Goal: Transaction & Acquisition: Download file/media

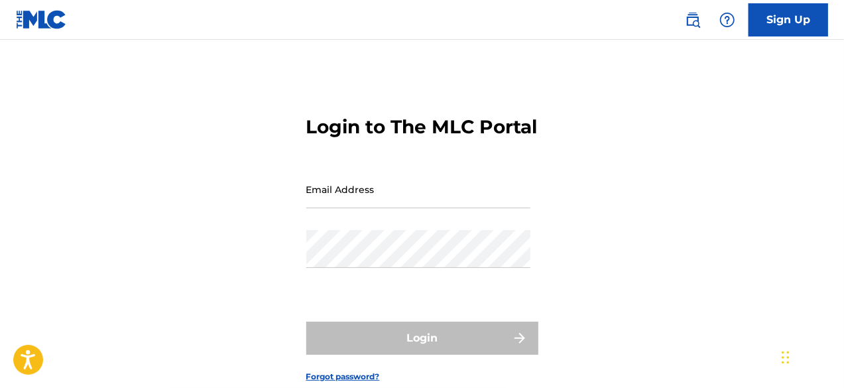
click at [364, 208] on input "Email Address" at bounding box center [418, 189] width 224 height 38
paste input "[PERSON_NAME][EMAIL_ADDRESS][DOMAIN_NAME]"
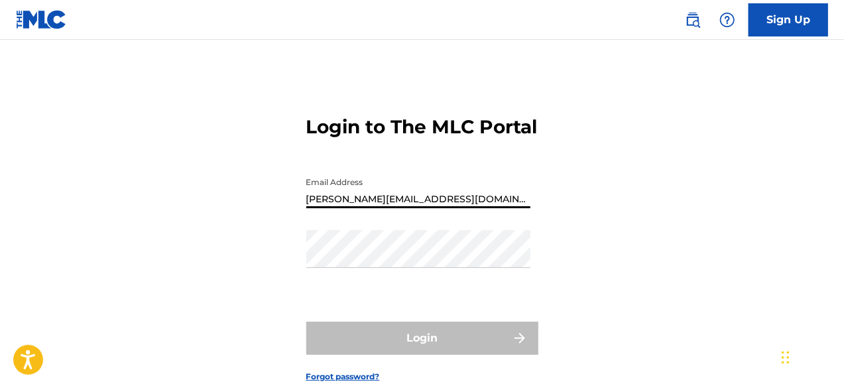
type input "[PERSON_NAME][EMAIL_ADDRESS][DOMAIN_NAME]"
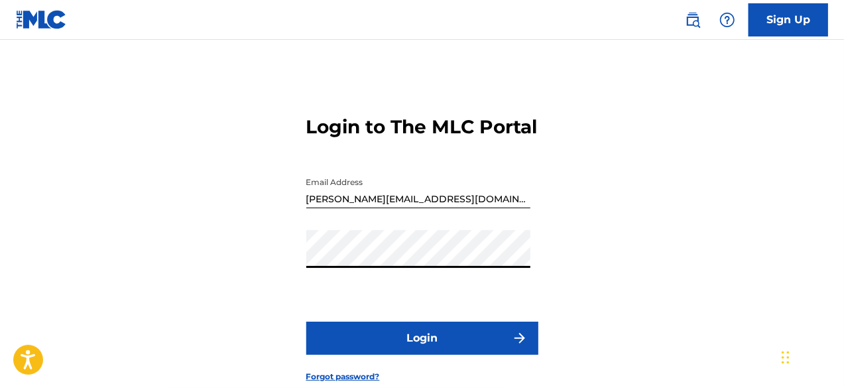
click at [386, 355] on button "Login" at bounding box center [422, 337] width 232 height 33
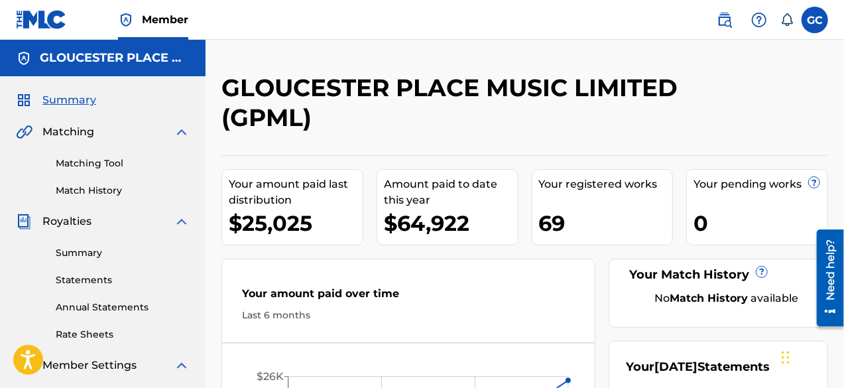
click at [69, 219] on span "Royalties" at bounding box center [66, 221] width 49 height 16
click at [70, 249] on link "Summary" at bounding box center [123, 253] width 134 height 14
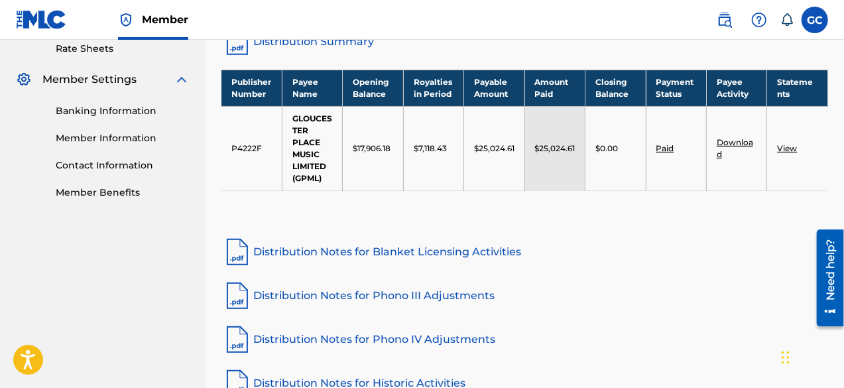
scroll to position [284, 0]
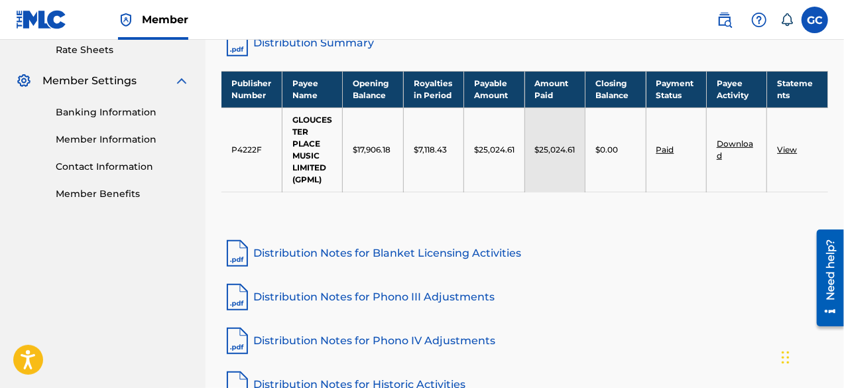
click at [783, 146] on link "View" at bounding box center [787, 149] width 20 height 10
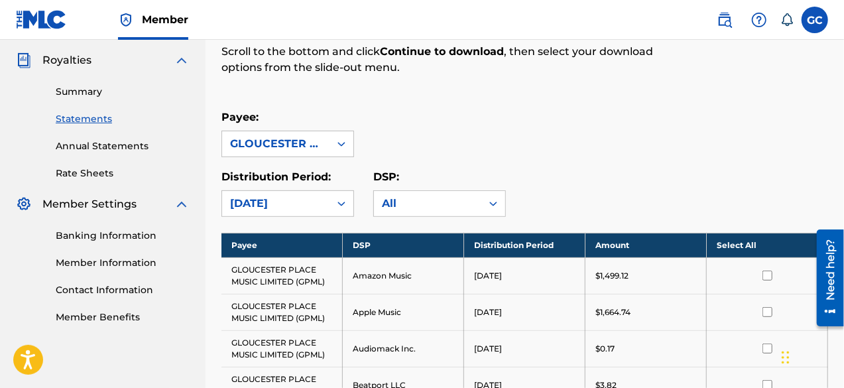
scroll to position [257, 0]
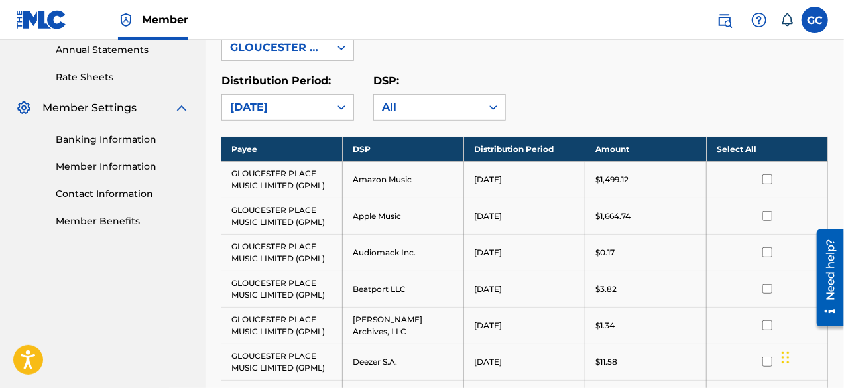
click at [739, 144] on th "Select All" at bounding box center [766, 149] width 121 height 25
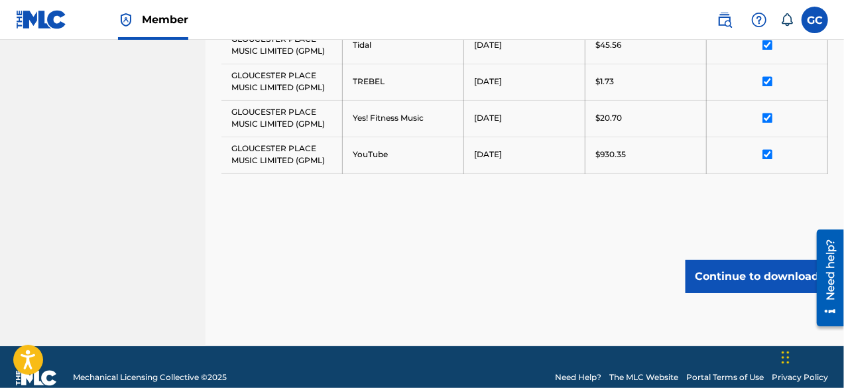
scroll to position [1243, 0]
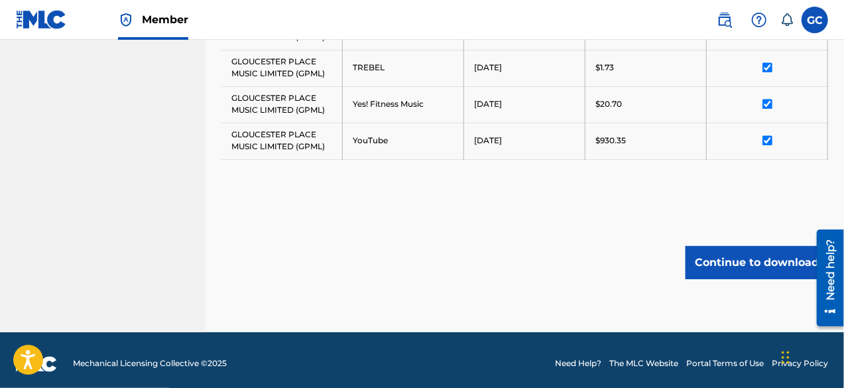
click at [730, 258] on button "Continue to download" at bounding box center [756, 262] width 142 height 33
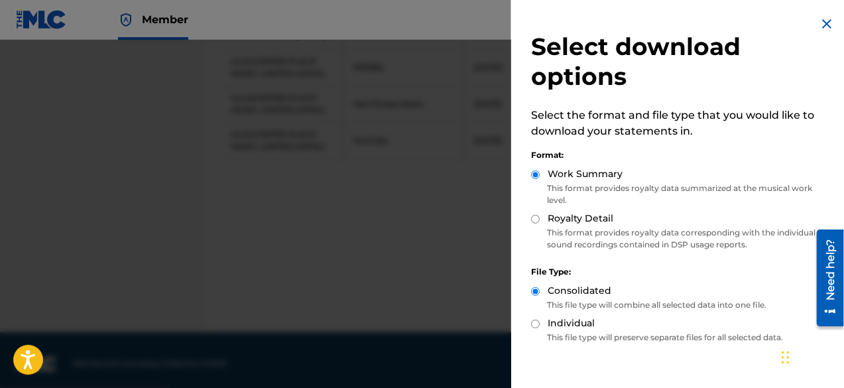
click at [537, 216] on input "Royalty Detail" at bounding box center [535, 219] width 9 height 9
radio input "true"
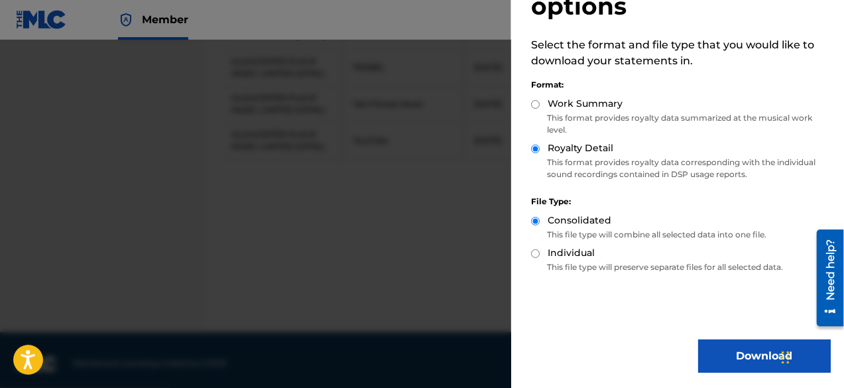
click at [728, 363] on button "Download" at bounding box center [764, 355] width 133 height 33
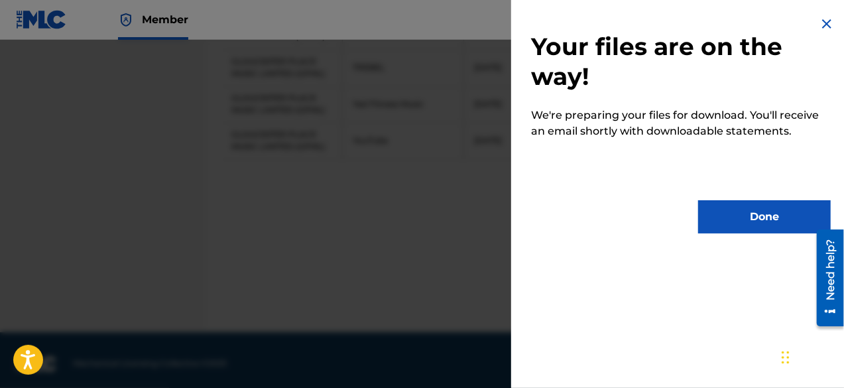
scroll to position [0, 0]
click at [791, 218] on button "Done" at bounding box center [764, 216] width 133 height 33
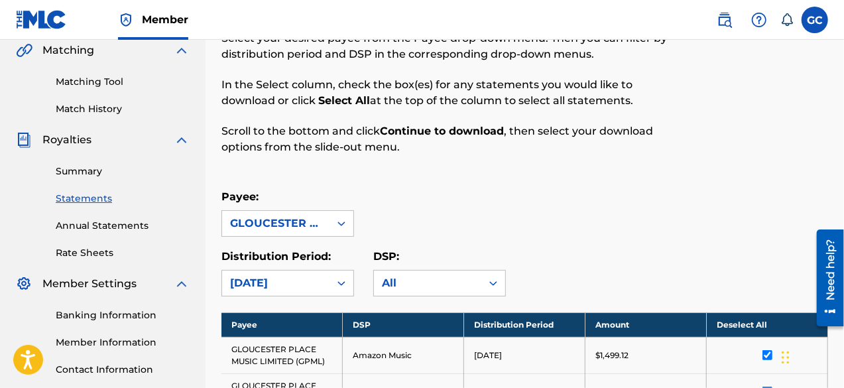
scroll to position [82, 0]
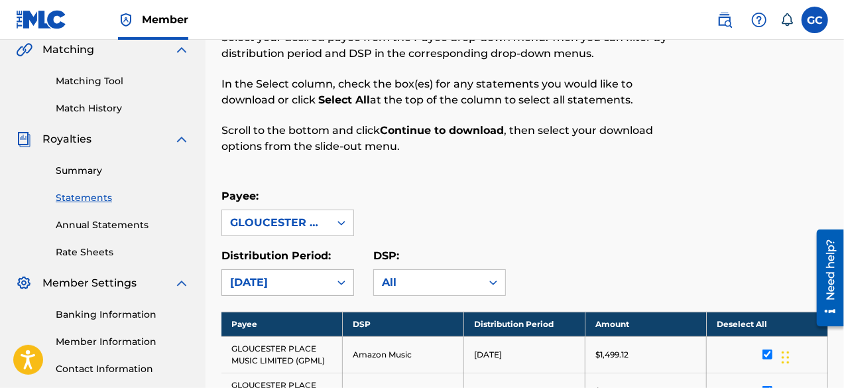
click at [292, 278] on div "[DATE]" at bounding box center [275, 282] width 91 height 16
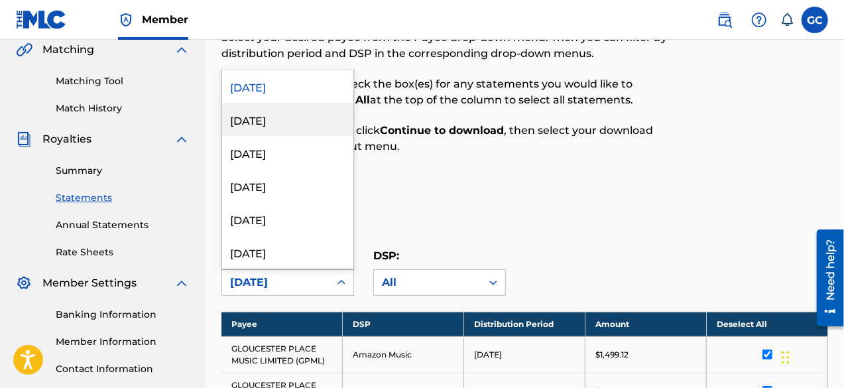
click at [260, 118] on div "[DATE]" at bounding box center [287, 119] width 131 height 33
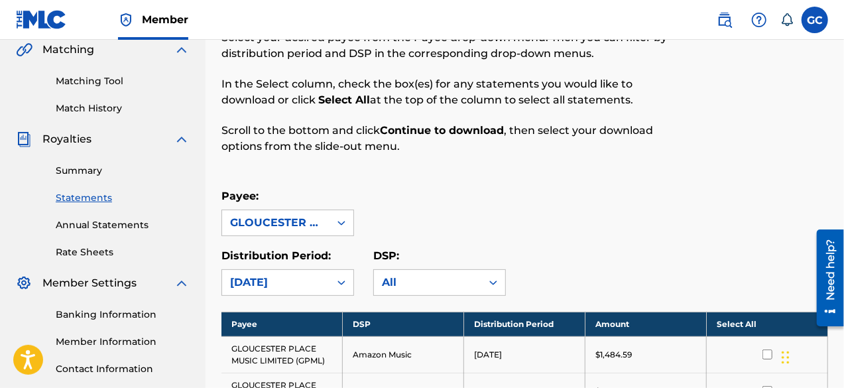
click at [588, 194] on div "Payee: GLOUCESTER PLACE MUSIC LIMITED (GPML)" at bounding box center [524, 212] width 606 height 48
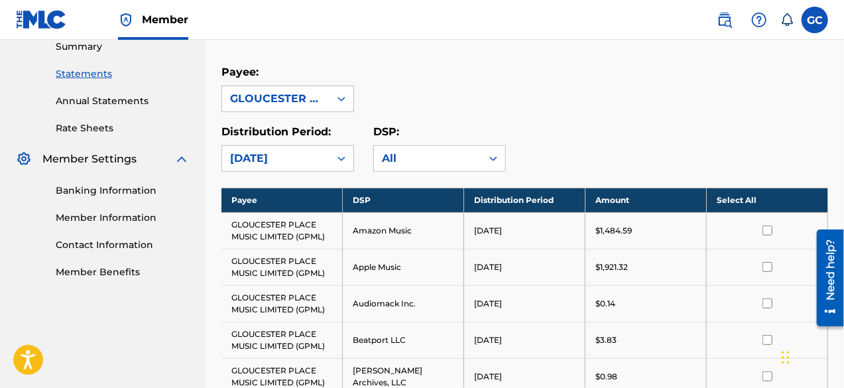
scroll to position [205, 0]
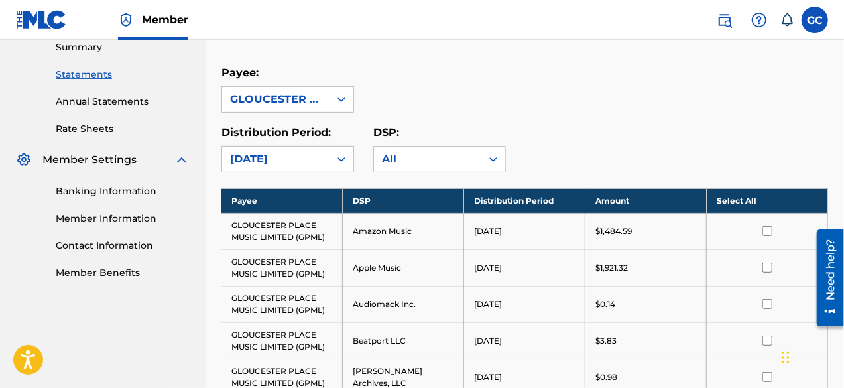
click at [724, 197] on th "Select All" at bounding box center [766, 200] width 121 height 25
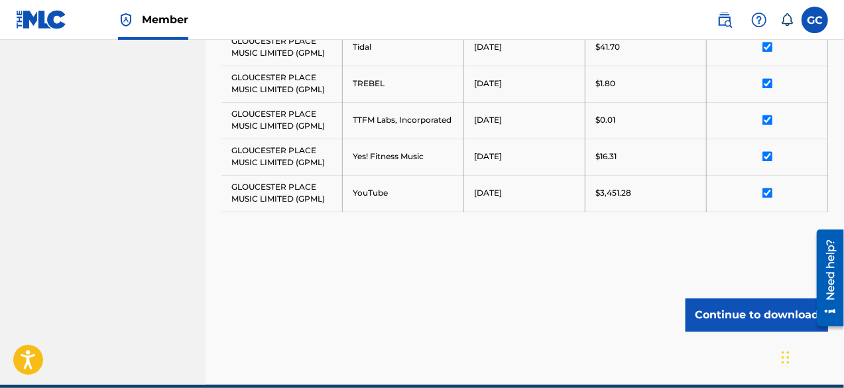
scroll to position [1279, 0]
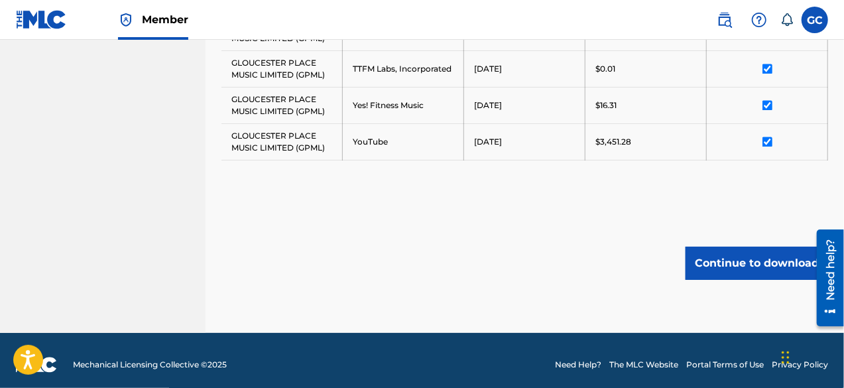
click at [733, 265] on button "Continue to download" at bounding box center [756, 263] width 142 height 33
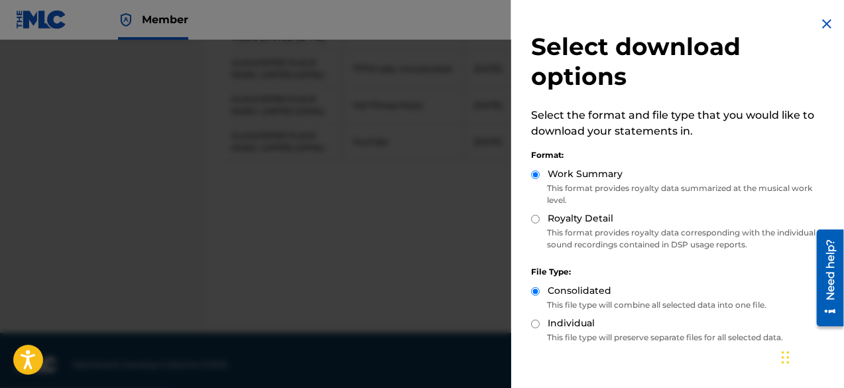
click at [537, 222] on input "Royalty Detail" at bounding box center [535, 219] width 9 height 9
radio input "true"
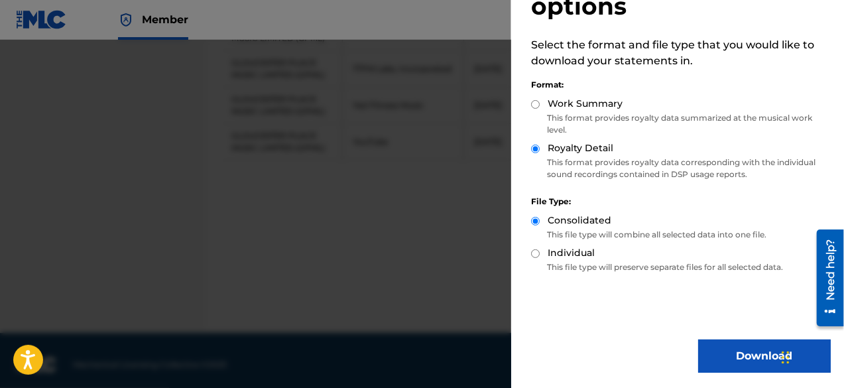
click at [729, 347] on button "Download" at bounding box center [764, 355] width 133 height 33
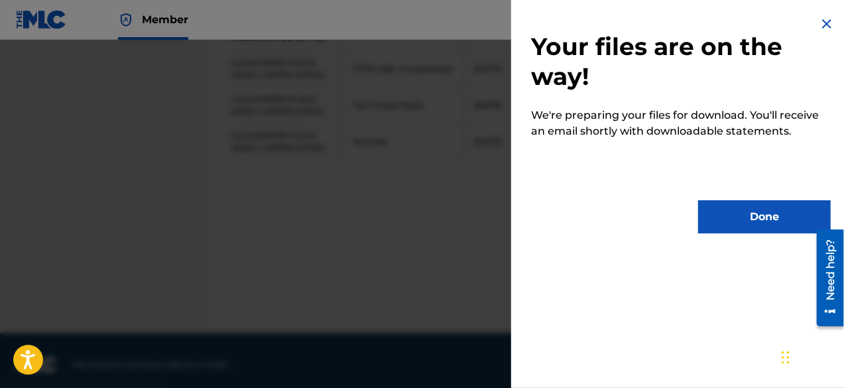
scroll to position [0, 0]
click at [734, 214] on button "Done" at bounding box center [764, 216] width 133 height 33
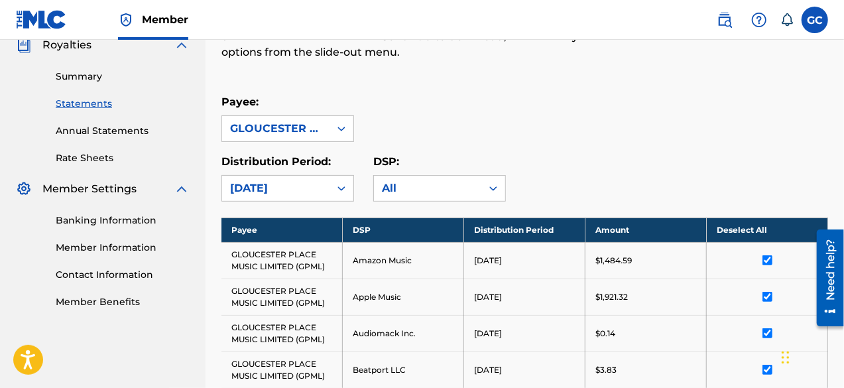
scroll to position [164, 0]
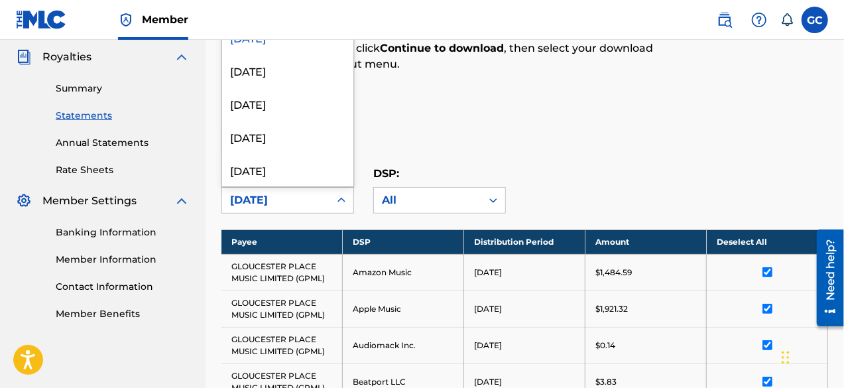
click at [266, 189] on div "[DATE]" at bounding box center [275, 200] width 107 height 25
click at [250, 75] on div "[DATE]" at bounding box center [287, 70] width 131 height 33
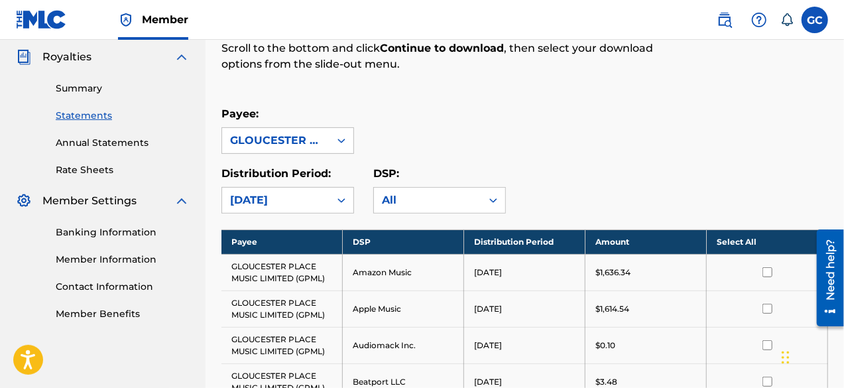
click at [751, 238] on th "Select All" at bounding box center [766, 241] width 121 height 25
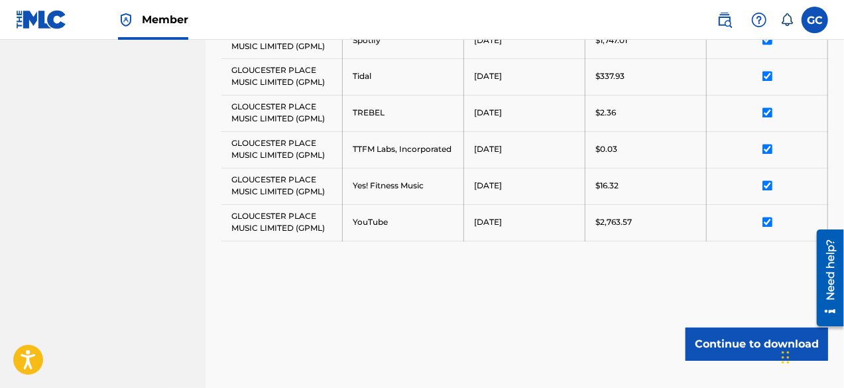
scroll to position [1279, 0]
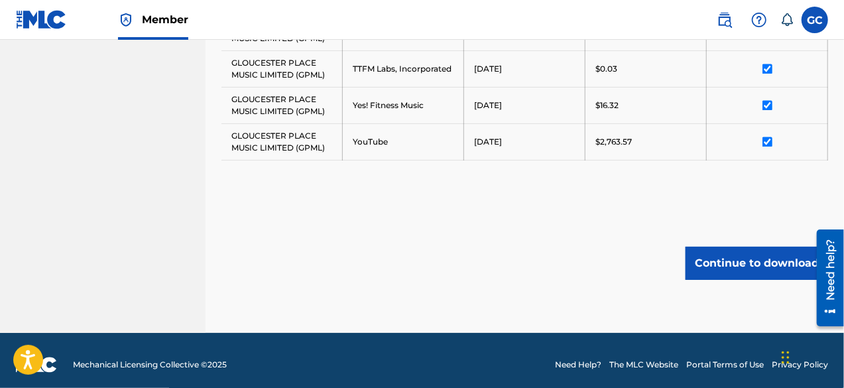
click at [747, 252] on button "Continue to download" at bounding box center [756, 263] width 142 height 33
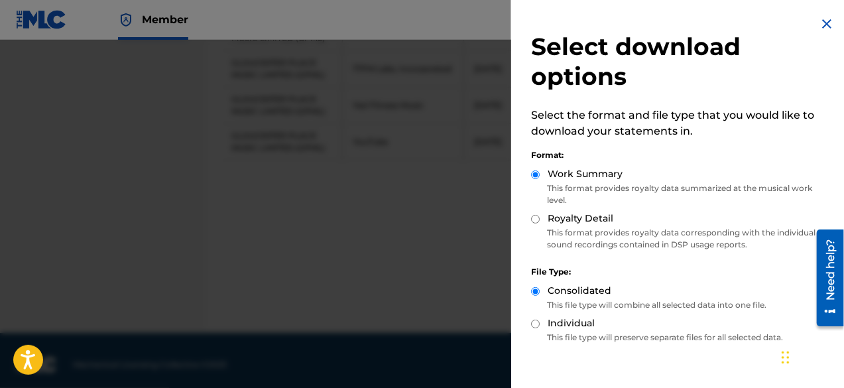
click at [537, 224] on div "Royalty Detail" at bounding box center [681, 218] width 300 height 15
click at [534, 217] on input "Royalty Detail" at bounding box center [535, 219] width 9 height 9
radio input "true"
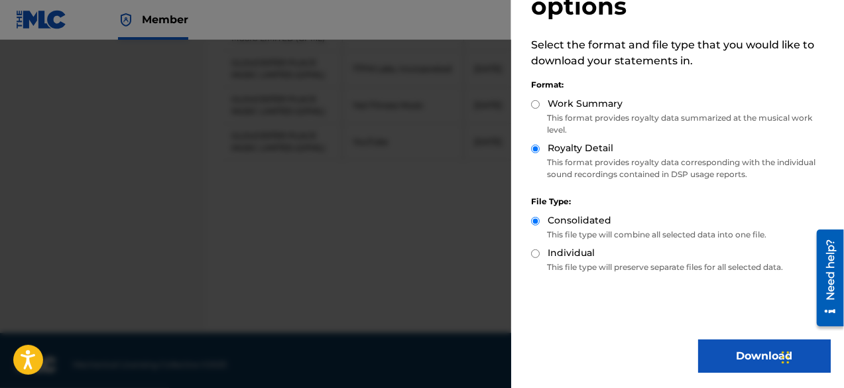
click at [734, 361] on button "Download" at bounding box center [764, 355] width 133 height 33
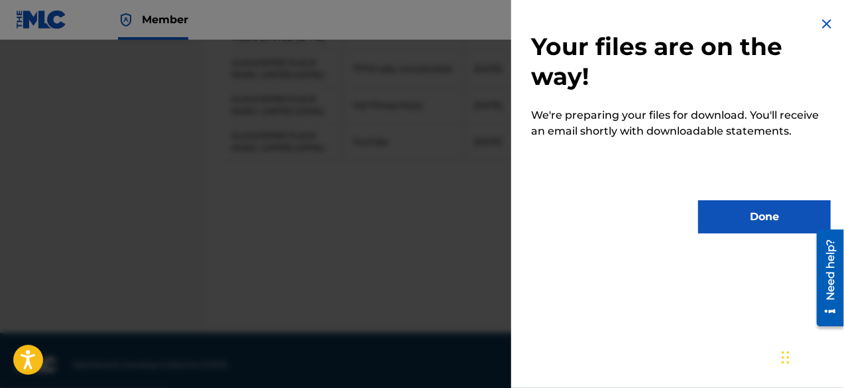
click at [754, 219] on button "Done" at bounding box center [764, 216] width 133 height 33
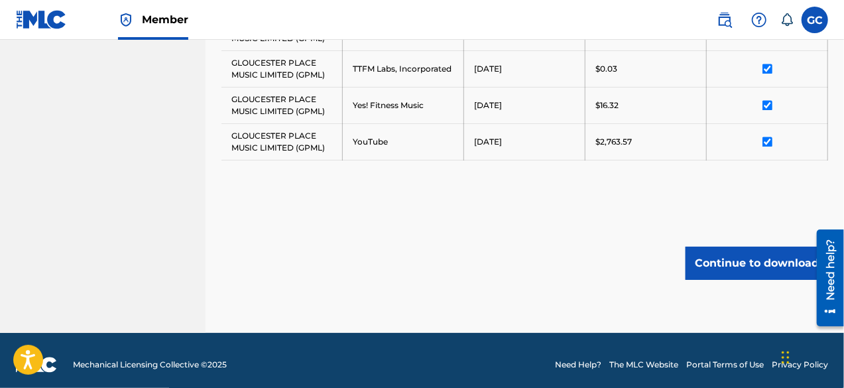
click at [714, 256] on button "Continue to download" at bounding box center [756, 263] width 142 height 33
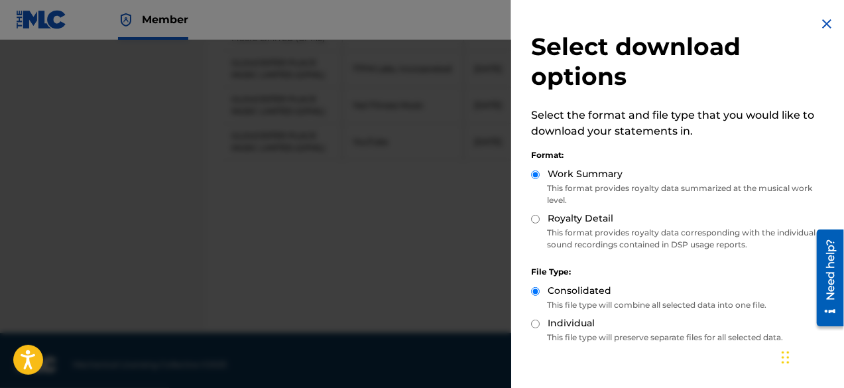
click at [376, 192] on div at bounding box center [422, 234] width 844 height 388
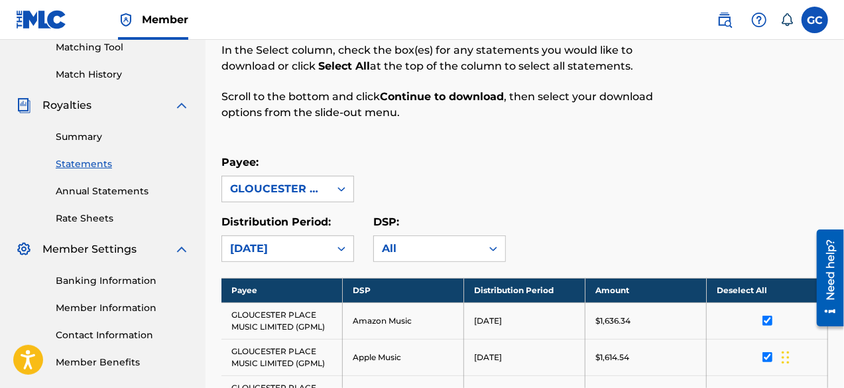
scroll to position [117, 0]
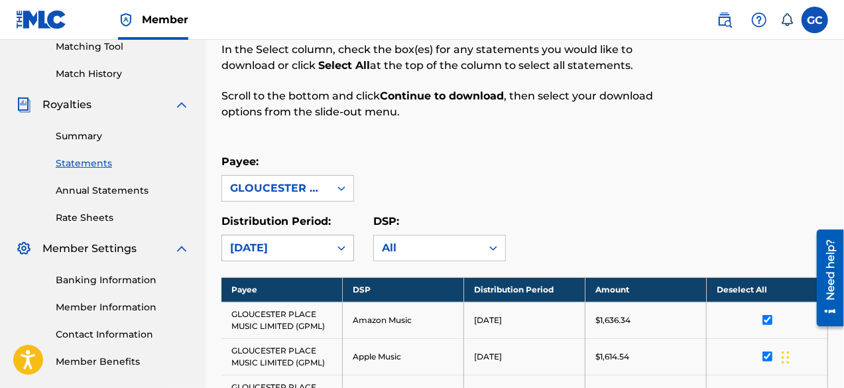
click at [252, 257] on div "[DATE]" at bounding box center [275, 247] width 107 height 25
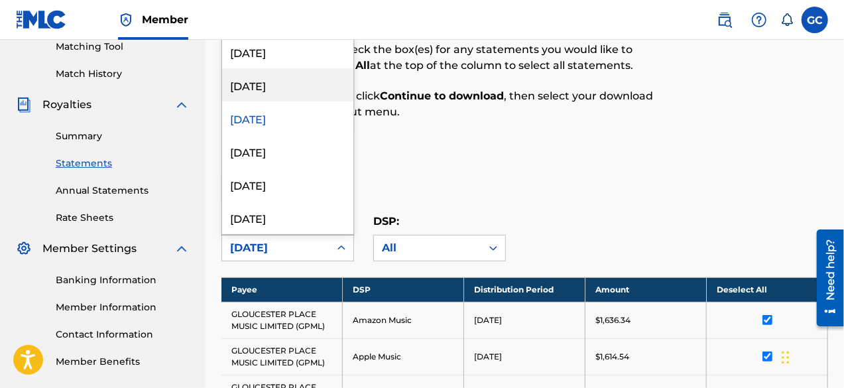
click at [239, 85] on div "[DATE]" at bounding box center [287, 84] width 131 height 33
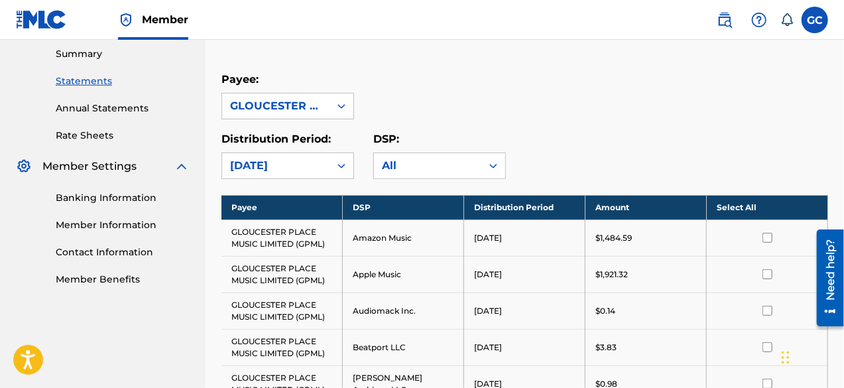
scroll to position [204, 0]
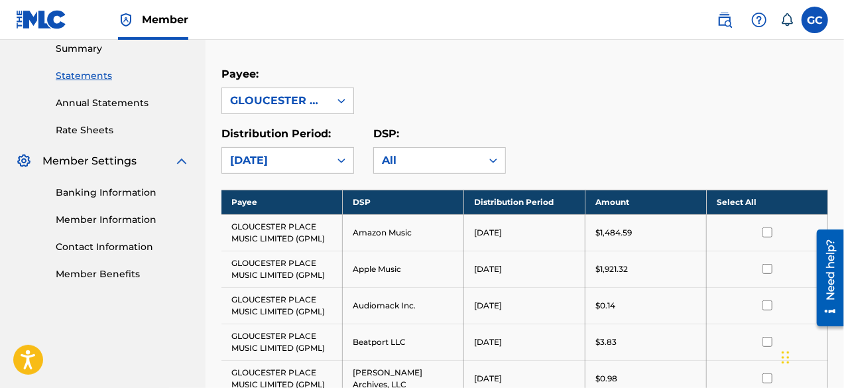
click at [718, 200] on th "Select All" at bounding box center [766, 202] width 121 height 25
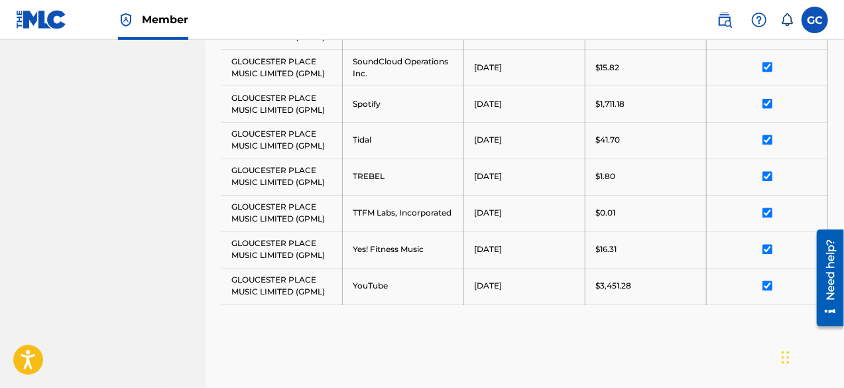
scroll to position [1223, 0]
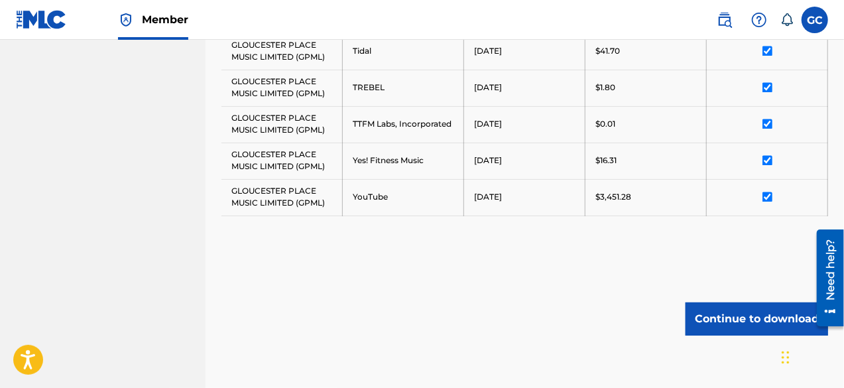
click at [719, 302] on button "Continue to download" at bounding box center [756, 318] width 142 height 33
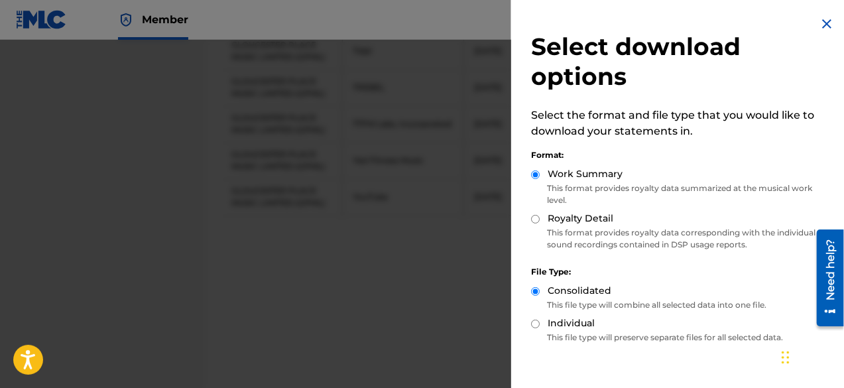
click at [546, 223] on div "Royalty Detail" at bounding box center [681, 218] width 300 height 15
click at [537, 221] on input "Royalty Detail" at bounding box center [535, 219] width 9 height 9
radio input "true"
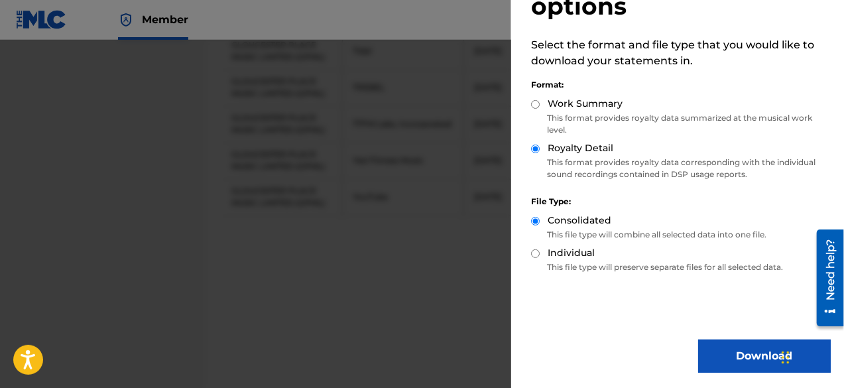
click at [720, 353] on button "Download" at bounding box center [764, 355] width 133 height 33
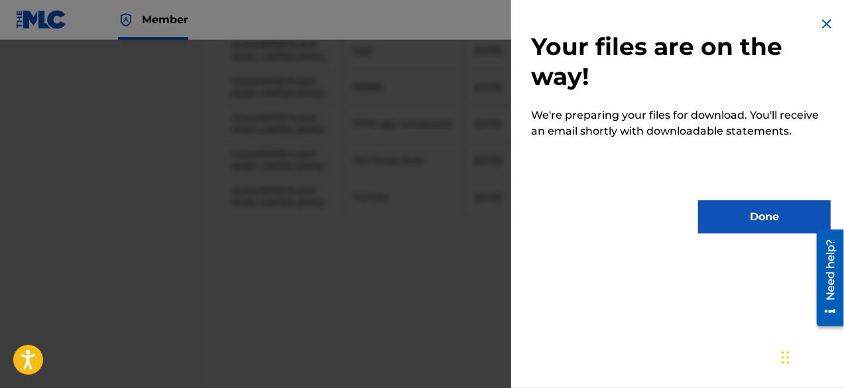
click at [733, 211] on button "Done" at bounding box center [764, 216] width 133 height 33
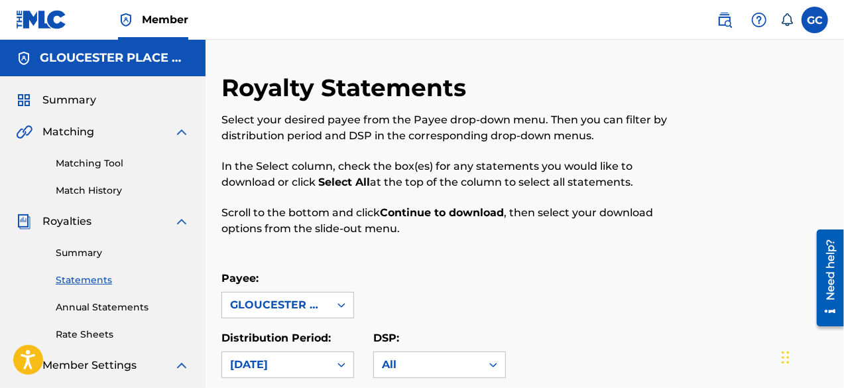
click at [56, 218] on span "Royalties" at bounding box center [66, 221] width 49 height 16
click at [70, 256] on link "Summary" at bounding box center [123, 253] width 134 height 14
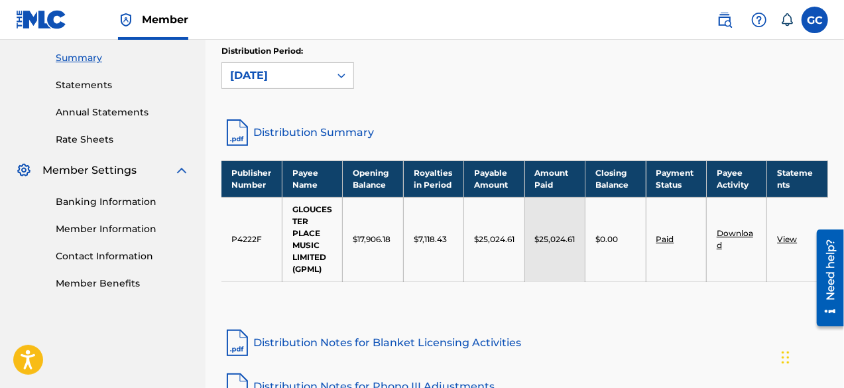
scroll to position [194, 0]
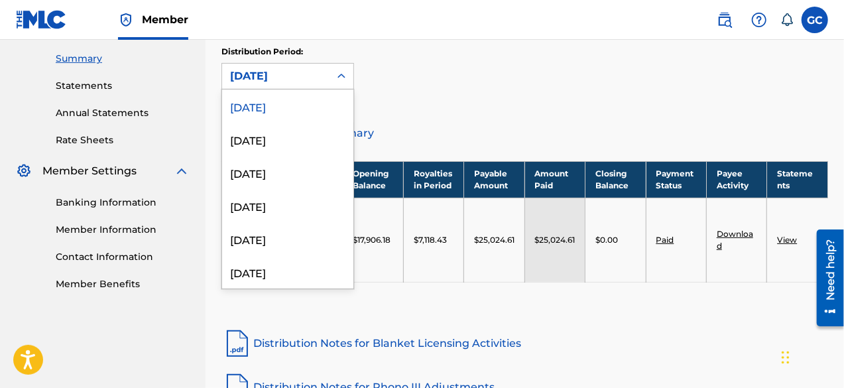
click at [273, 76] on div "[DATE]" at bounding box center [275, 76] width 91 height 16
click at [272, 166] on div "[DATE]" at bounding box center [287, 172] width 131 height 33
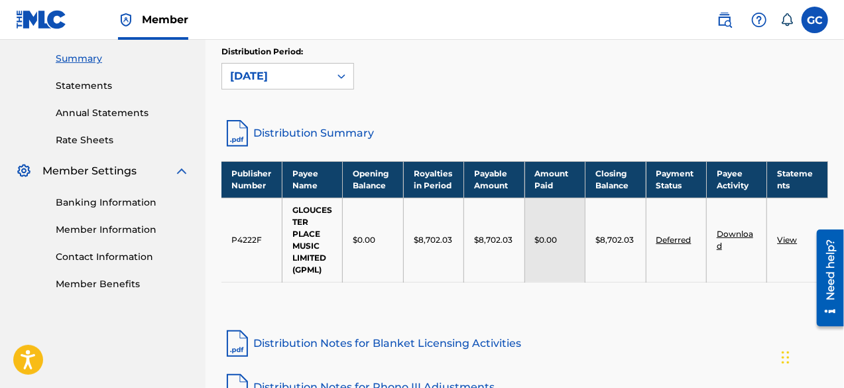
click at [480, 119] on link "Distribution Summary" at bounding box center [524, 133] width 606 height 32
click at [269, 76] on div "[DATE]" at bounding box center [275, 76] width 91 height 16
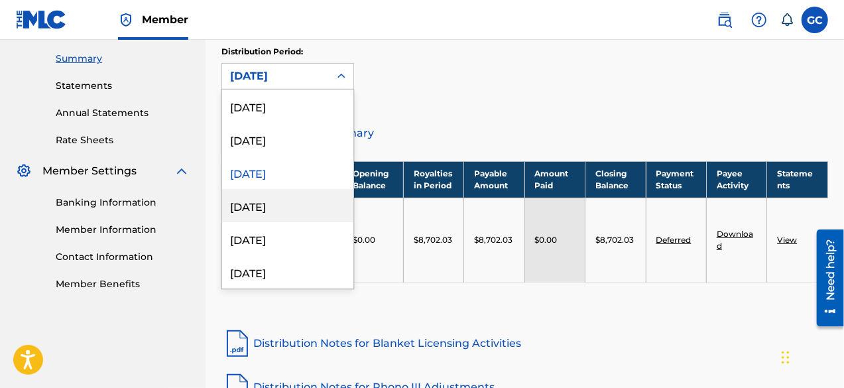
click at [254, 199] on div "[DATE]" at bounding box center [287, 205] width 131 height 33
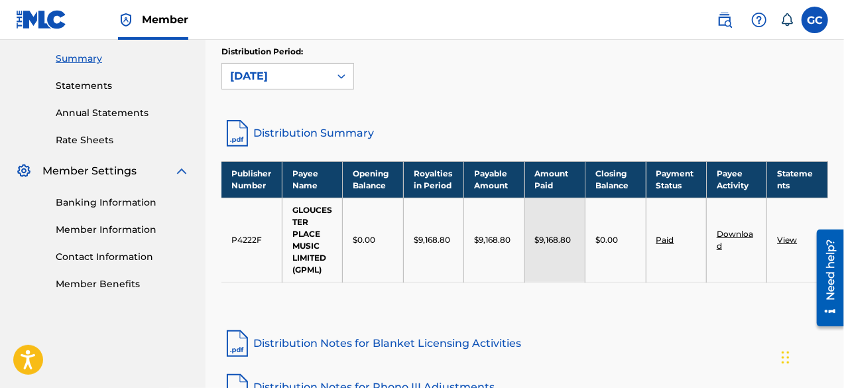
click at [319, 78] on div "[DATE]" at bounding box center [275, 76] width 91 height 16
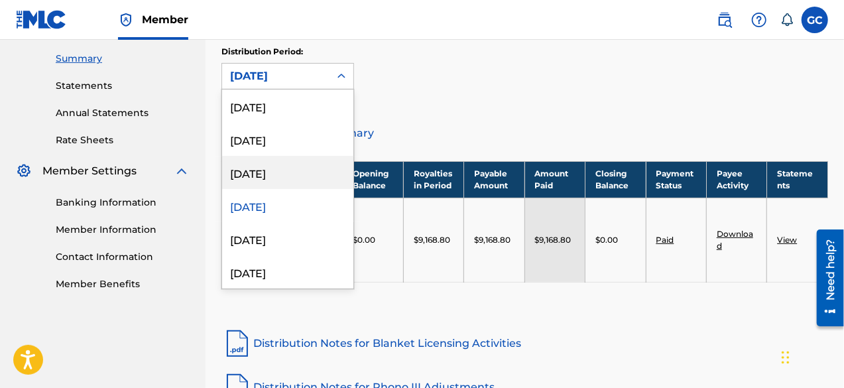
click at [278, 166] on div "[DATE]" at bounding box center [287, 172] width 131 height 33
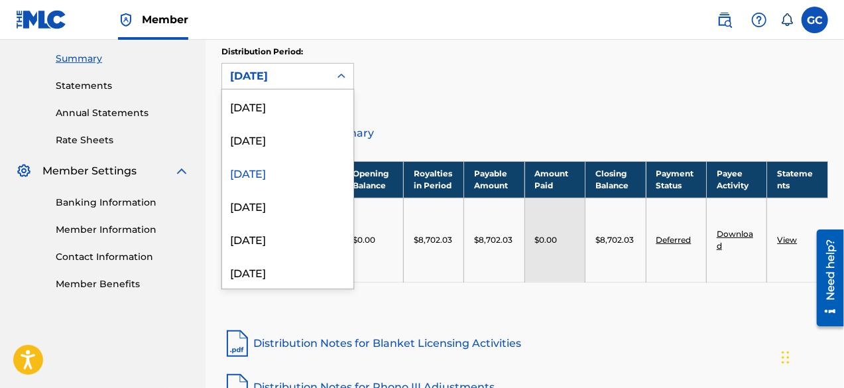
click at [309, 82] on div "[DATE]" at bounding box center [275, 76] width 91 height 16
click at [286, 135] on div "[DATE]" at bounding box center [287, 139] width 131 height 33
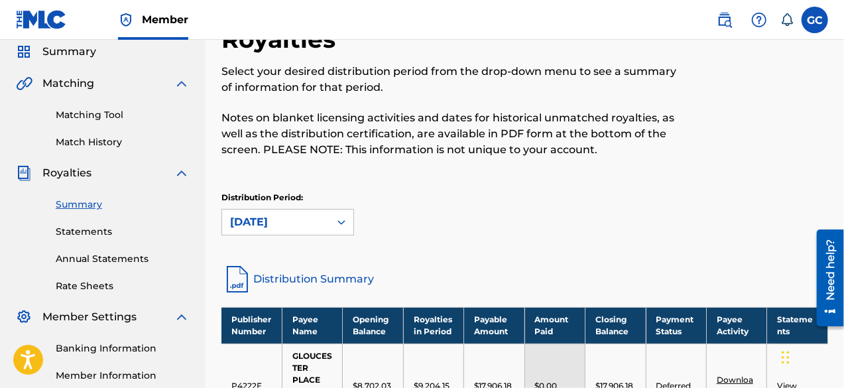
scroll to position [48, 0]
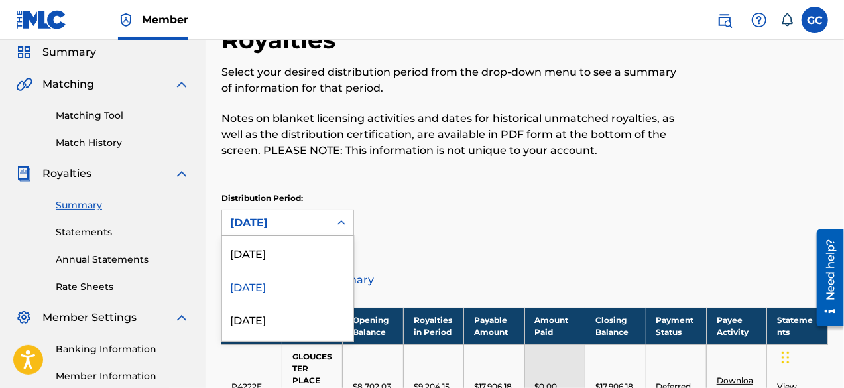
click at [323, 214] on div "53 results available. Use Up and Down to choose options, press Enter to select …" at bounding box center [287, 222] width 133 height 27
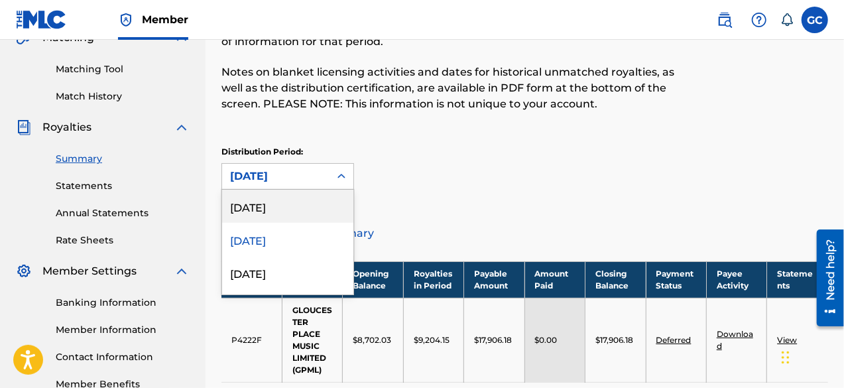
scroll to position [95, 0]
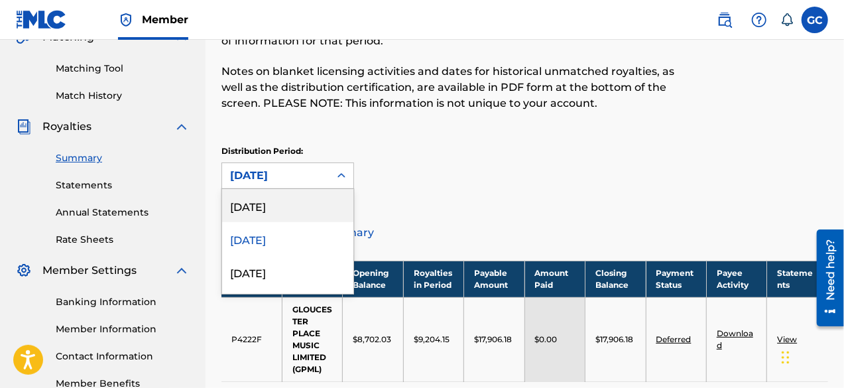
click at [317, 210] on div "[DATE]" at bounding box center [287, 205] width 131 height 33
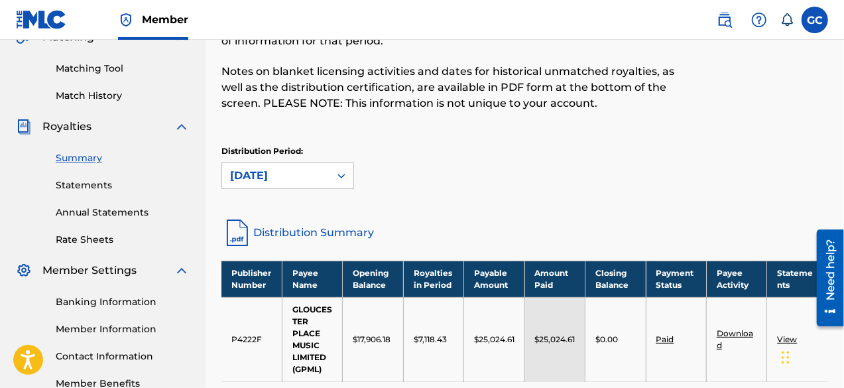
click at [274, 184] on div "[DATE]" at bounding box center [275, 175] width 107 height 25
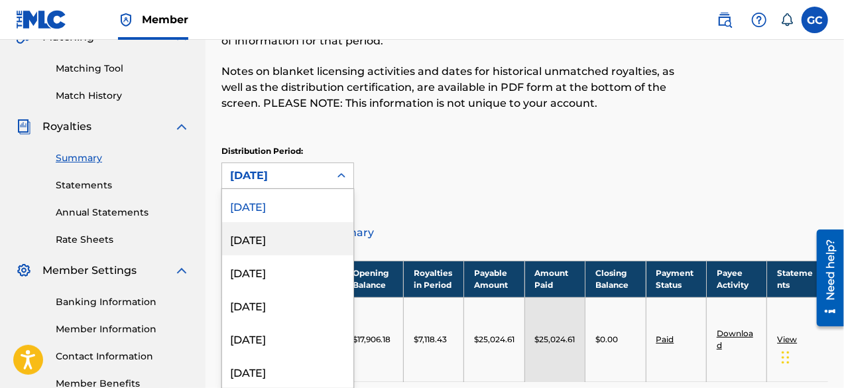
click at [268, 237] on div "[DATE]" at bounding box center [287, 238] width 131 height 33
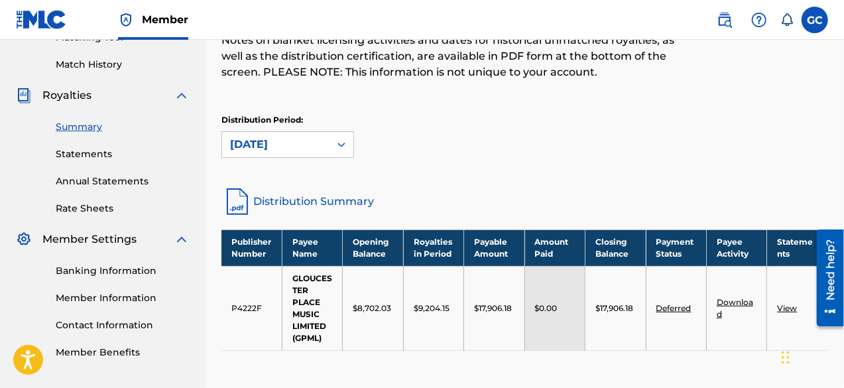
scroll to position [127, 0]
